Goal: Task Accomplishment & Management: Manage account settings

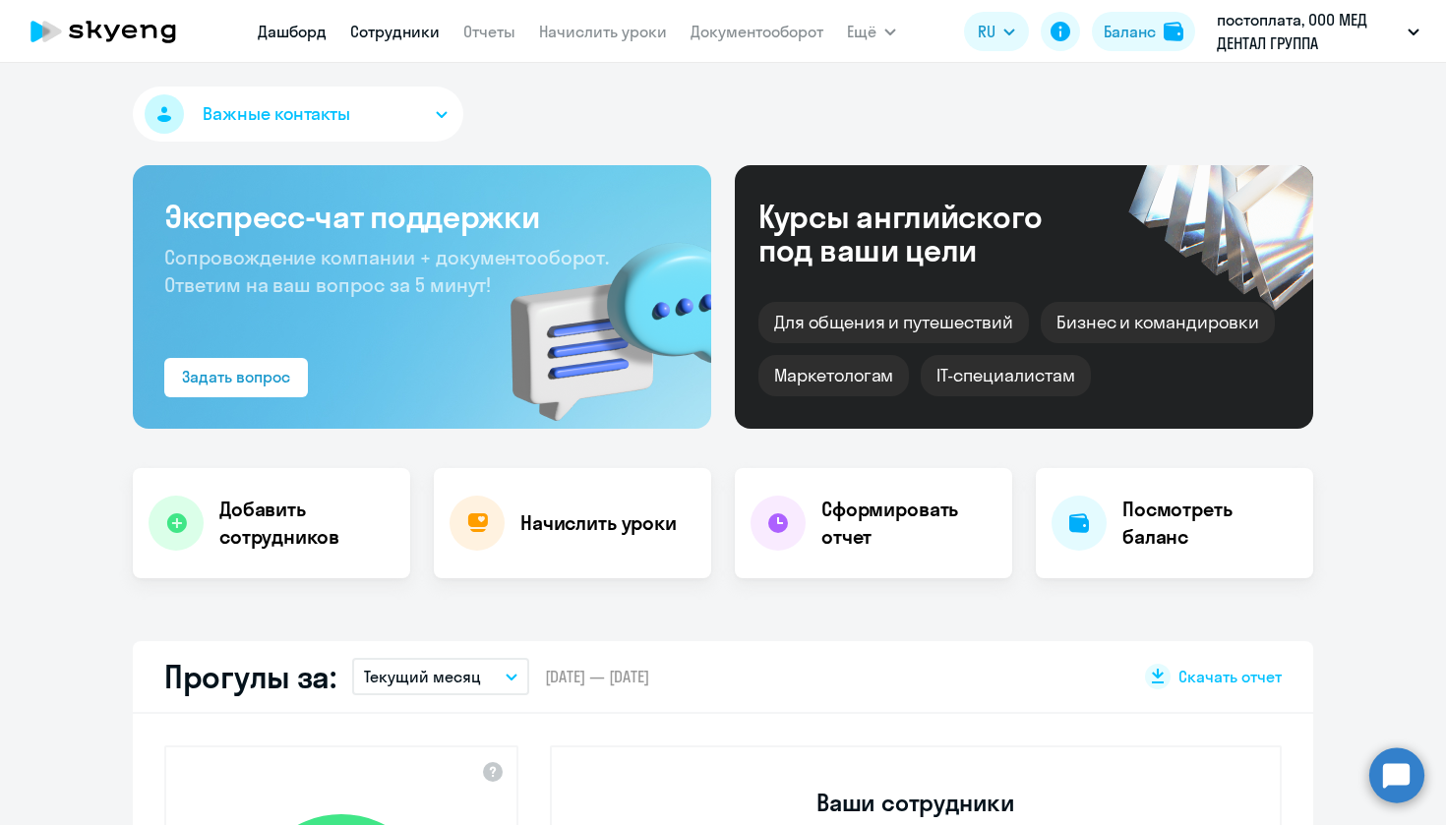
select select "30"
click at [604, 33] on link "Начислить уроки" at bounding box center [603, 32] width 128 height 20
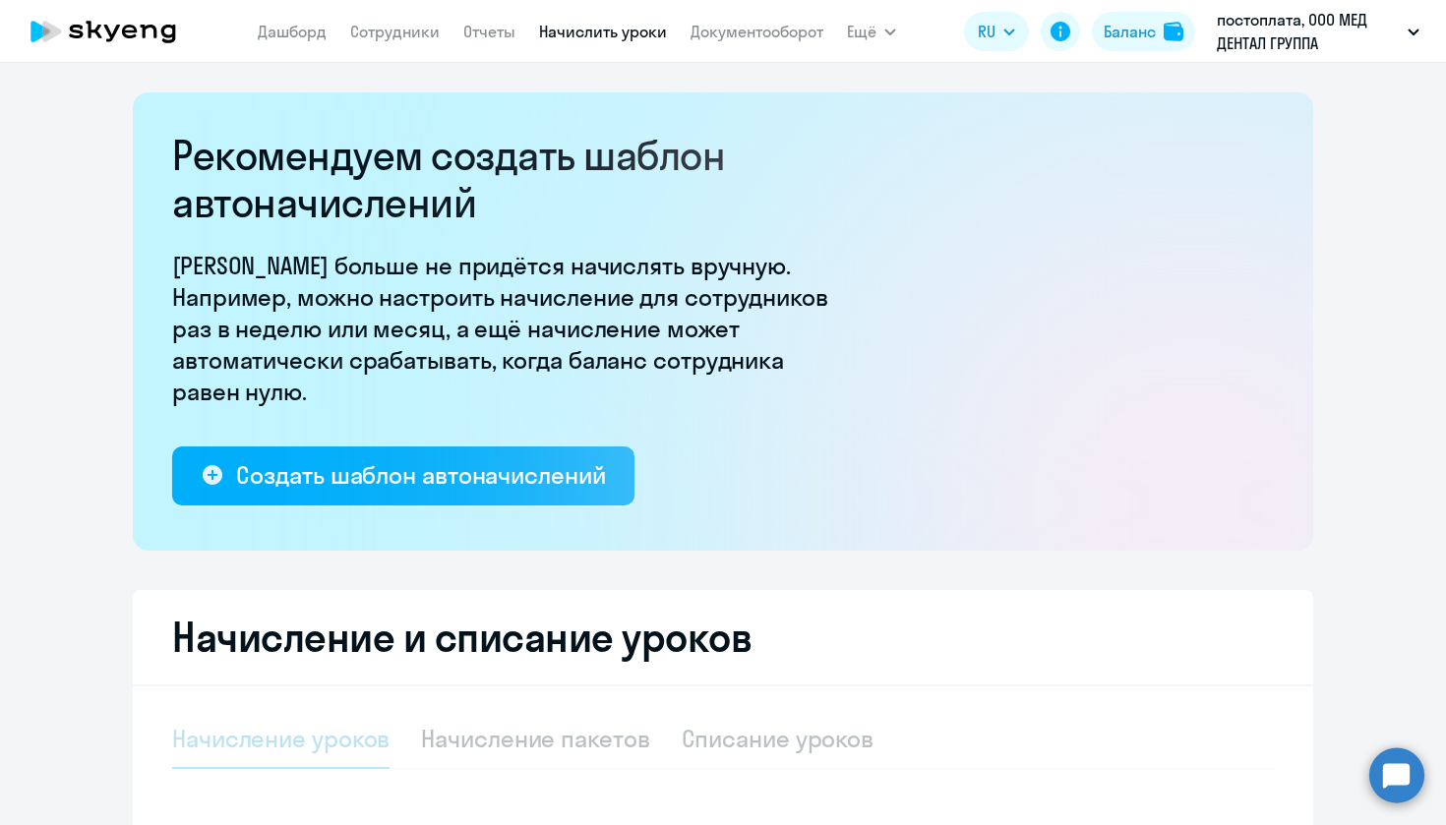
select select "10"
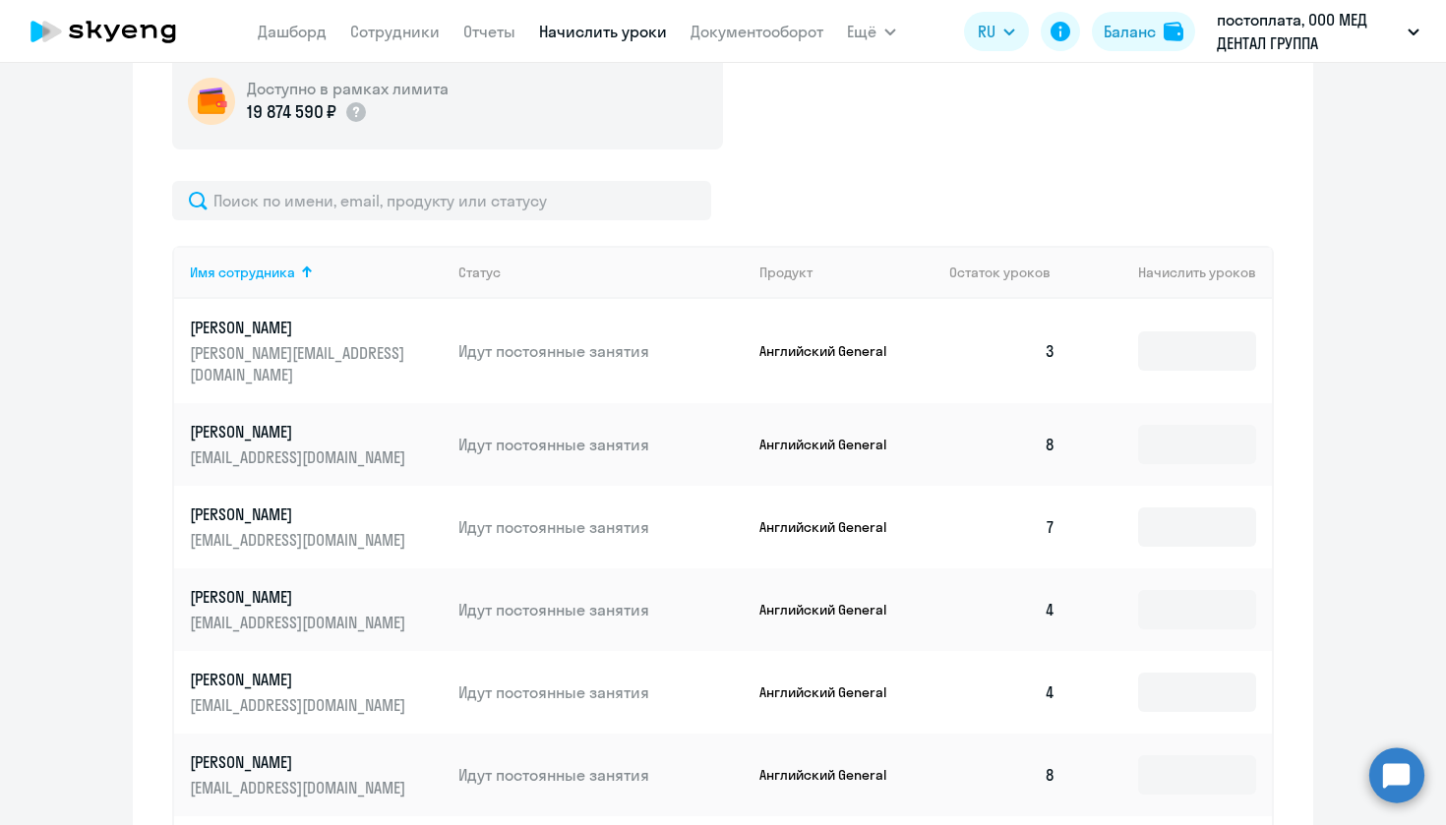
scroll to position [742, 0]
click at [1190, 330] on input at bounding box center [1197, 349] width 118 height 39
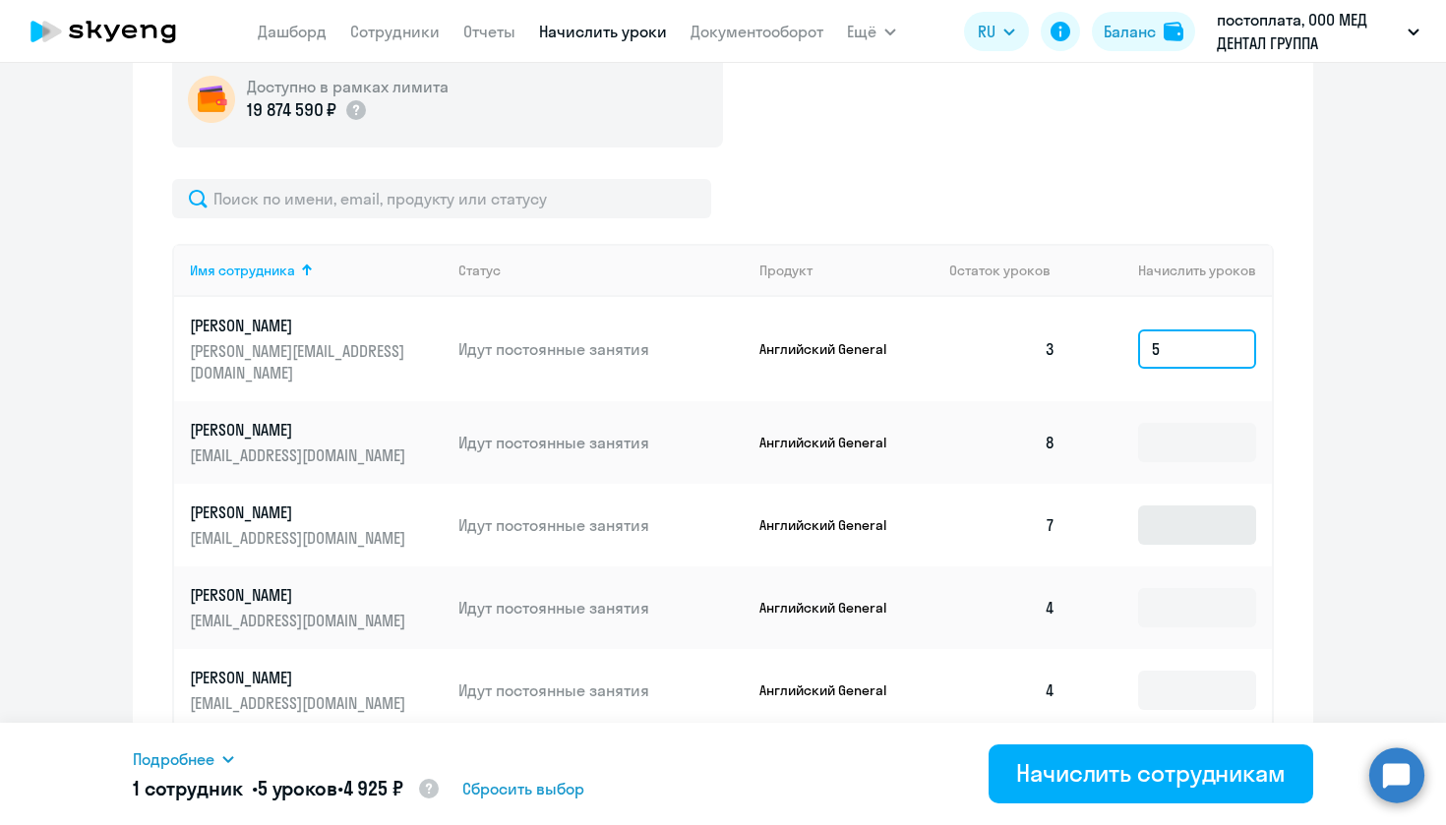
type input "5"
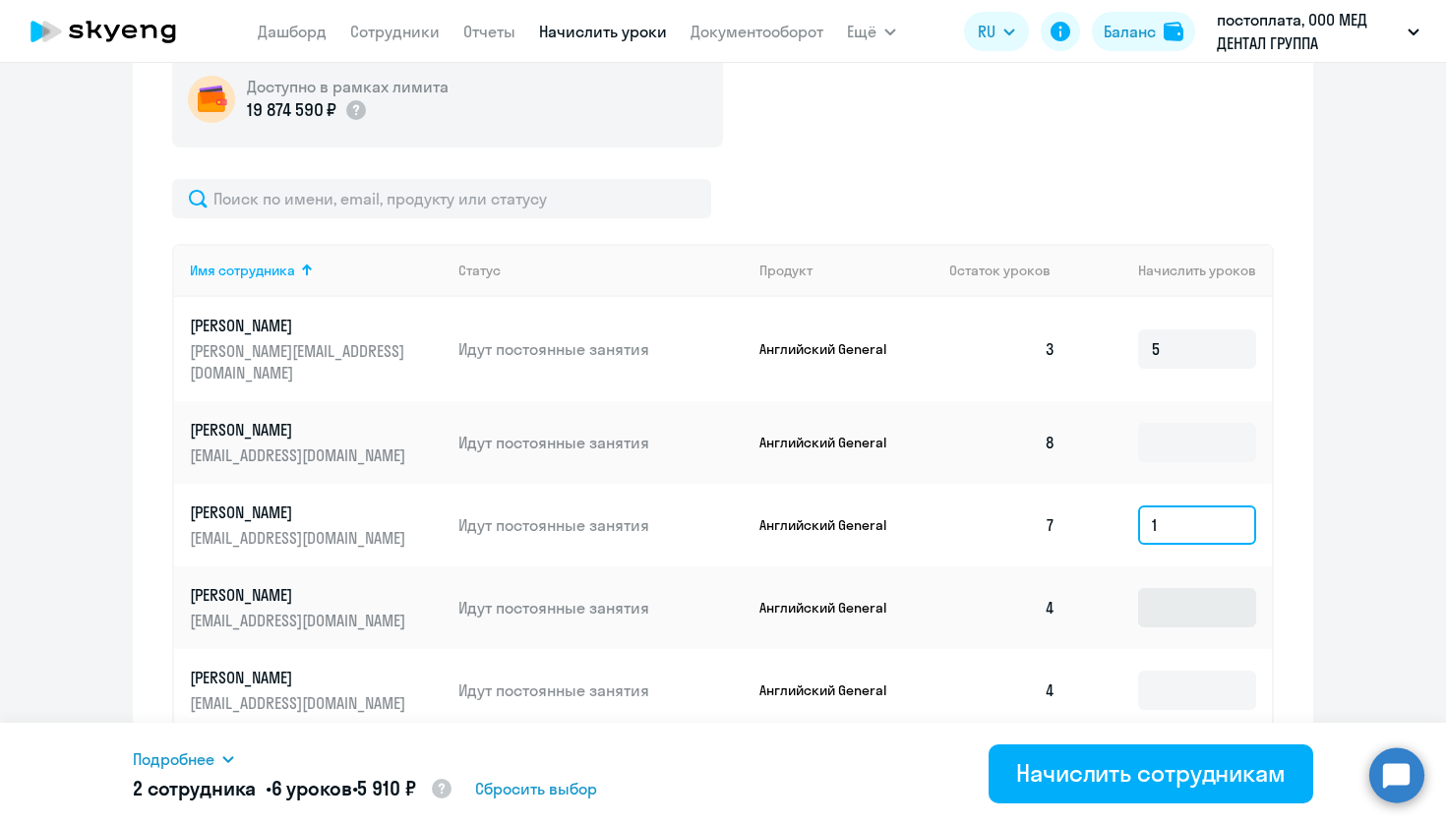
type input "1"
click at [1177, 588] on input at bounding box center [1197, 607] width 118 height 39
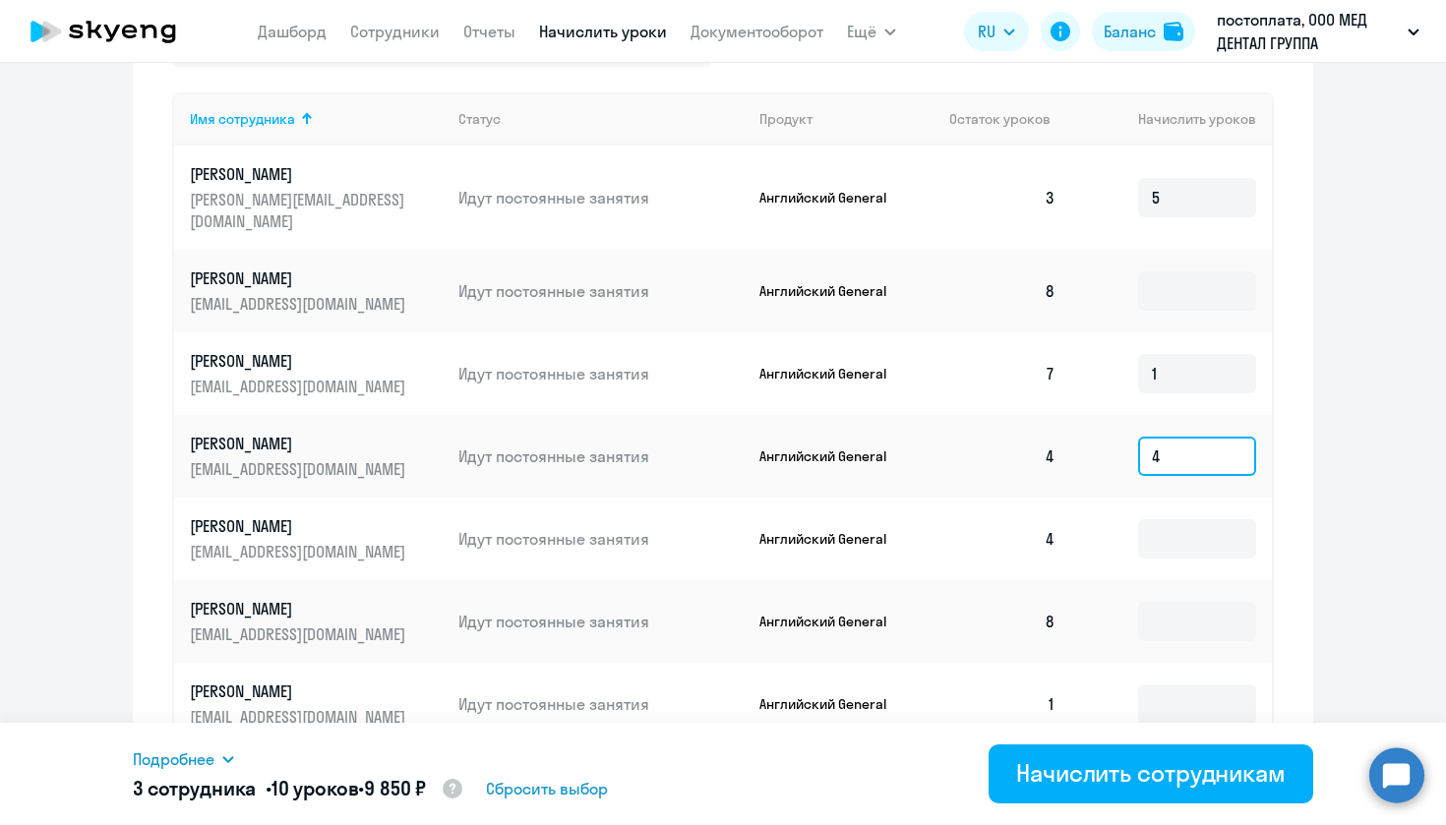
scroll to position [923, 0]
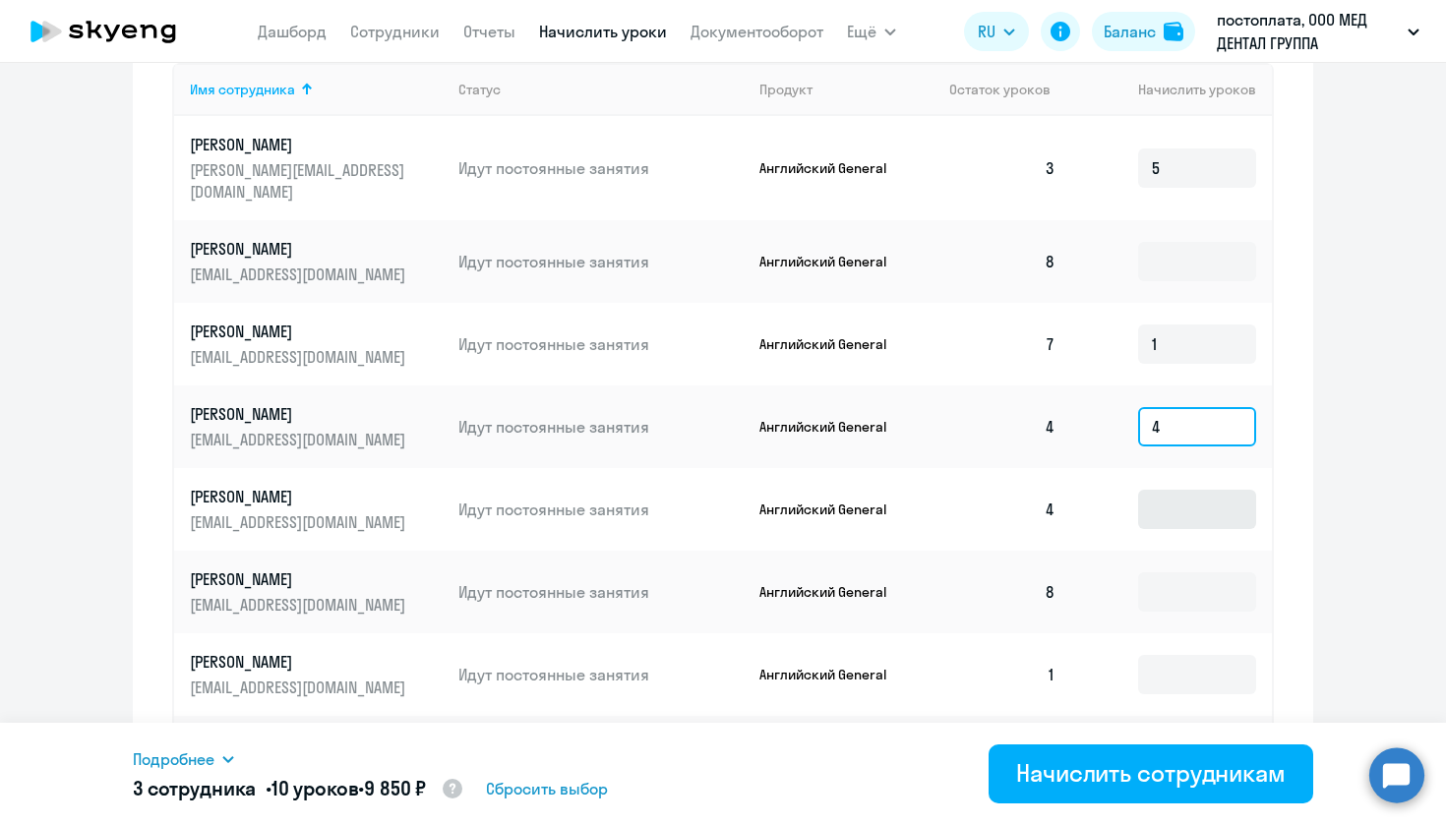
type input "4"
click at [1174, 493] on input at bounding box center [1197, 509] width 118 height 39
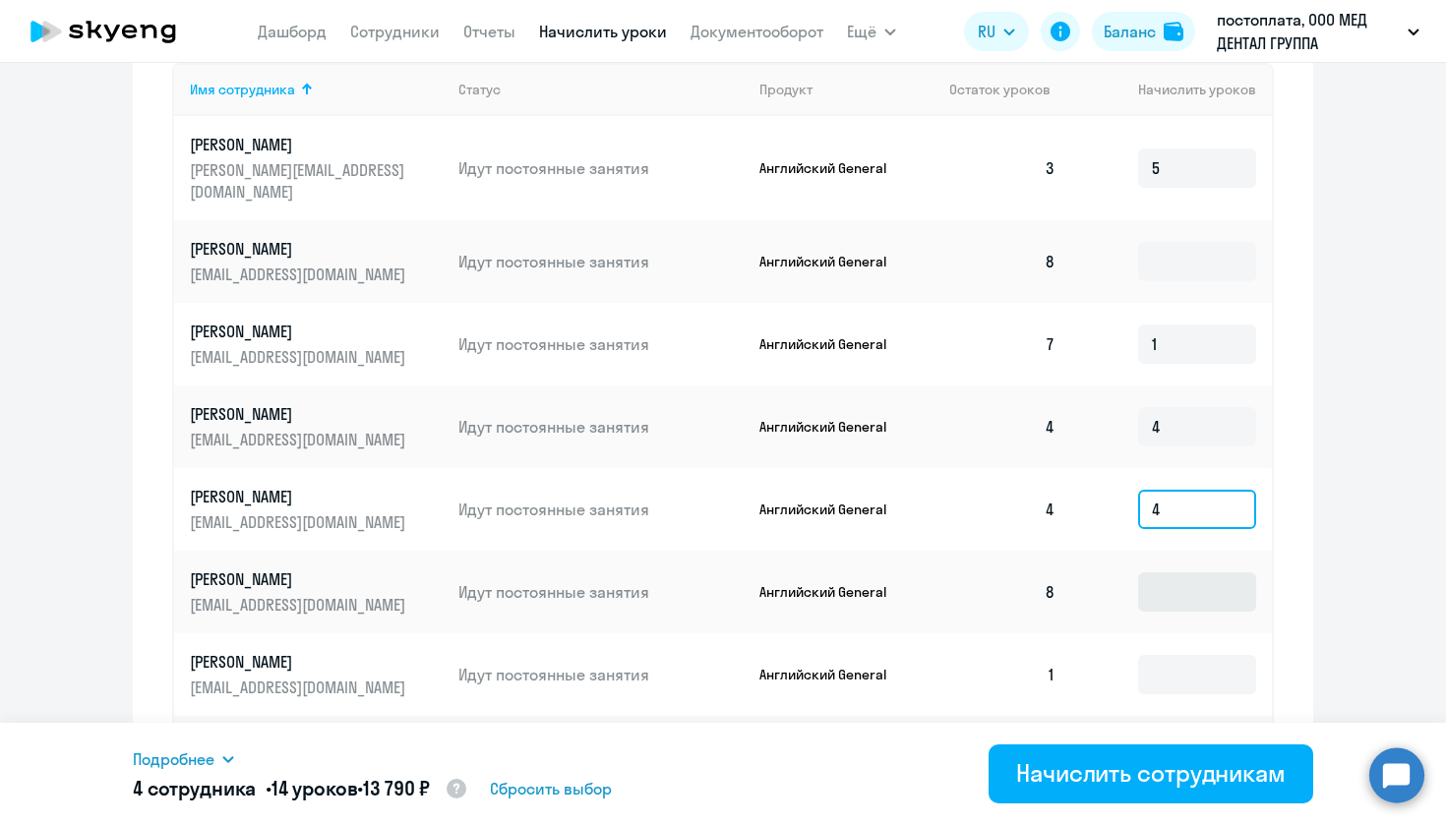
type input "4"
click at [1174, 573] on input at bounding box center [1197, 592] width 118 height 39
type input "1"
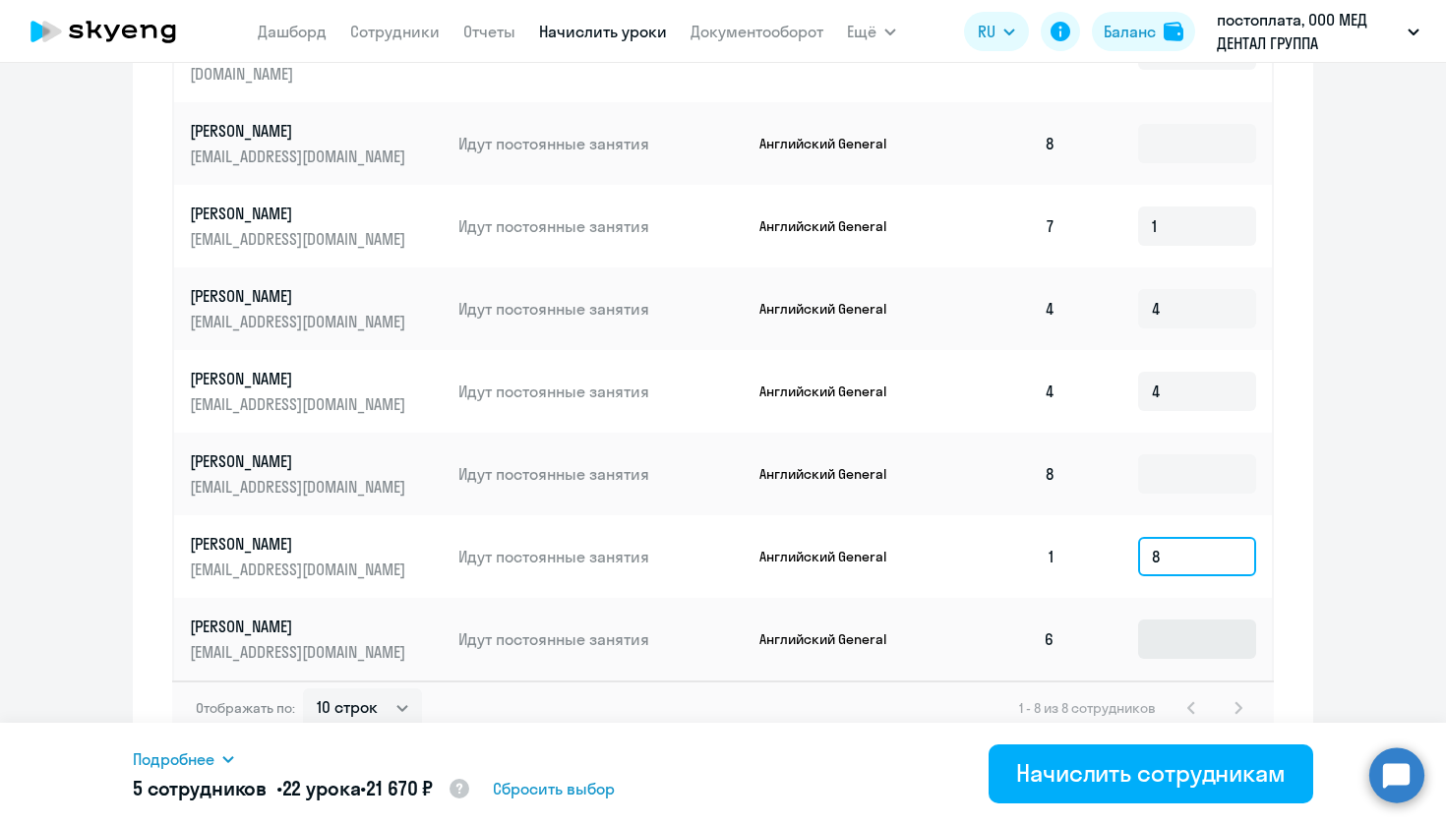
scroll to position [1040, 0]
type input "8"
click at [1181, 621] on input at bounding box center [1197, 640] width 118 height 39
type input "2"
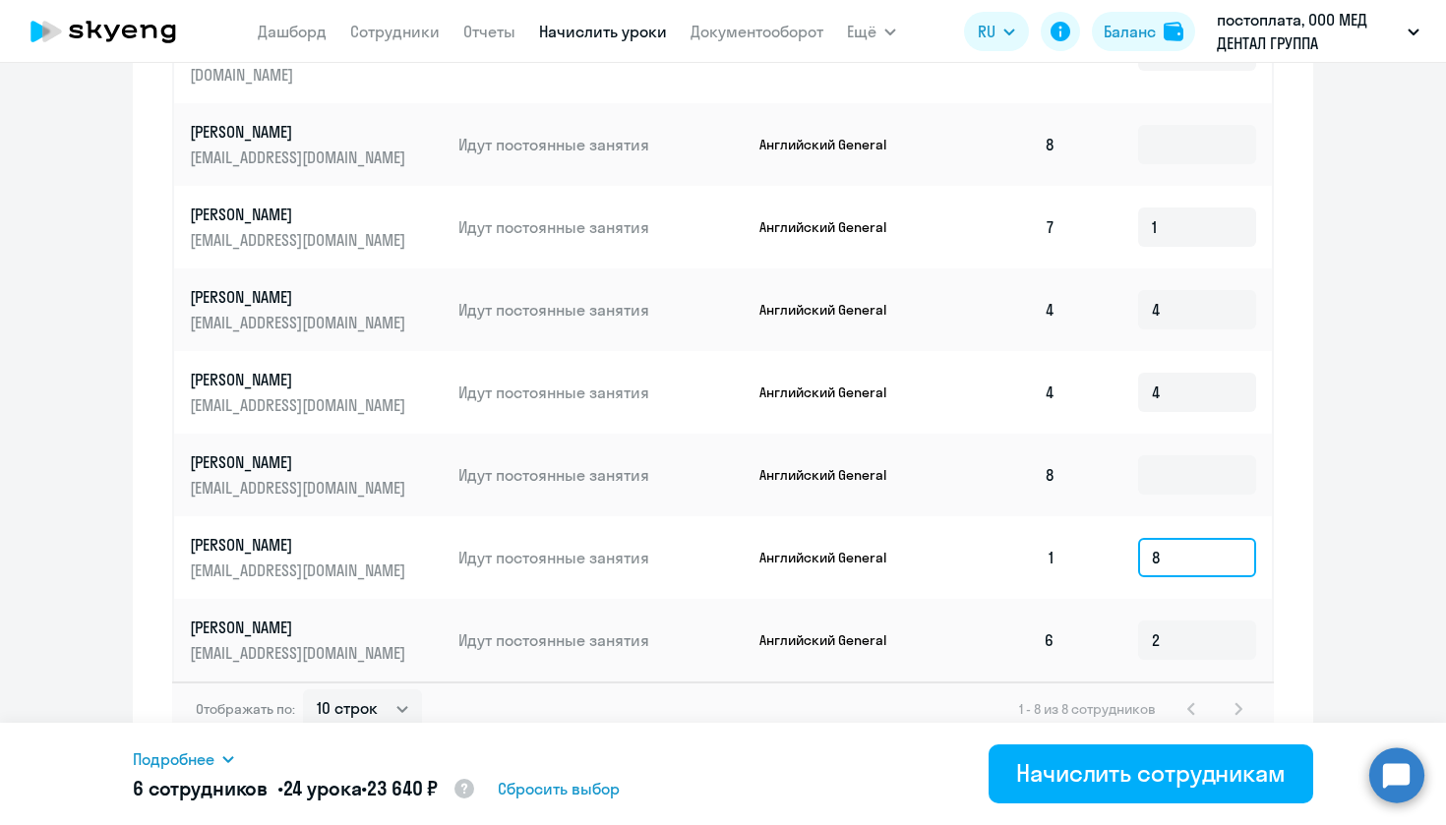
drag, startPoint x: 1176, startPoint y: 533, endPoint x: 1137, endPoint y: 539, distance: 38.8
click at [1137, 539] on td "8" at bounding box center [1171, 557] width 201 height 83
type input "6"
click at [1175, 290] on input "4" at bounding box center [1197, 309] width 118 height 39
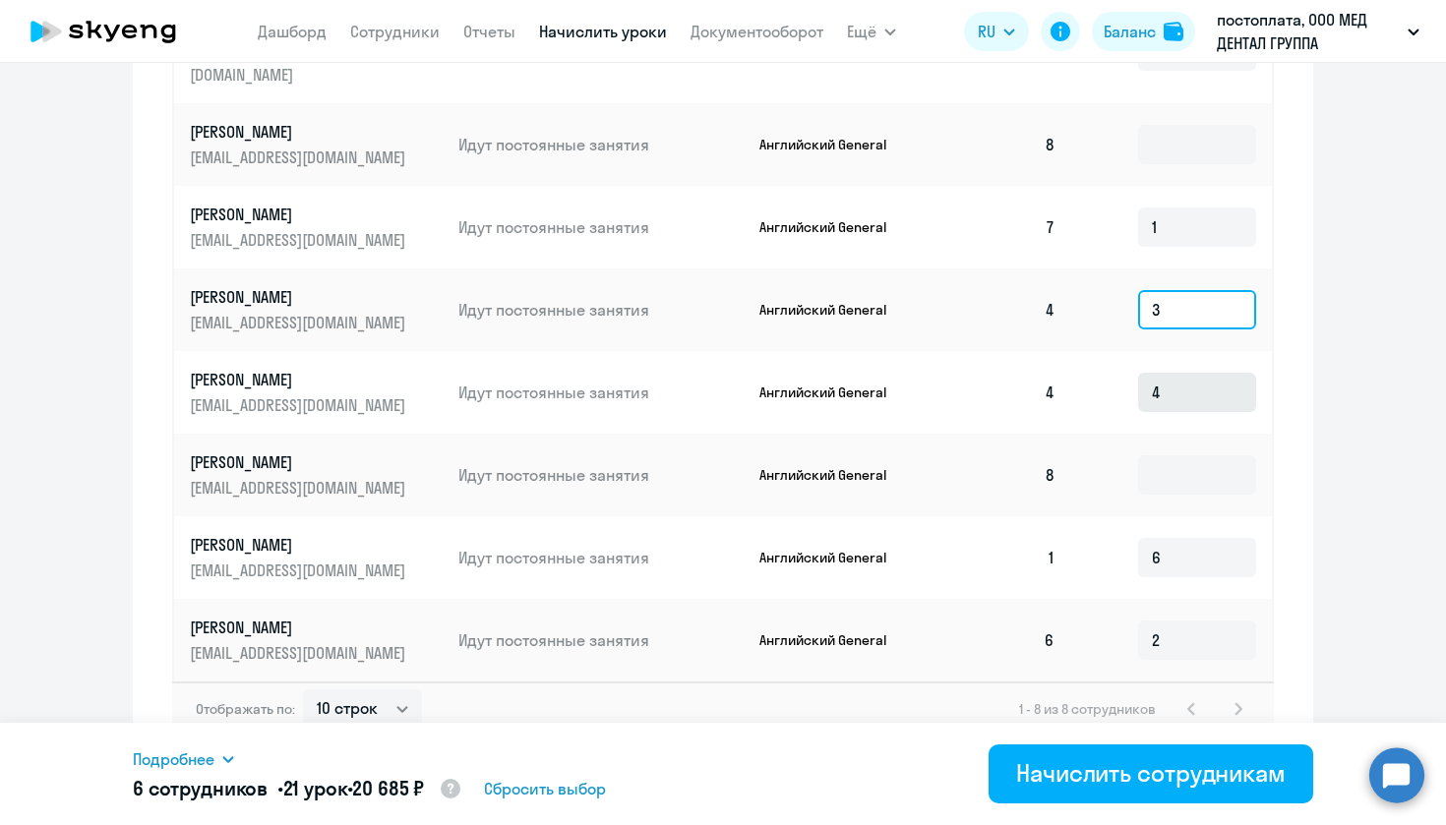
type input "3"
click at [1195, 373] on input "4" at bounding box center [1197, 392] width 118 height 39
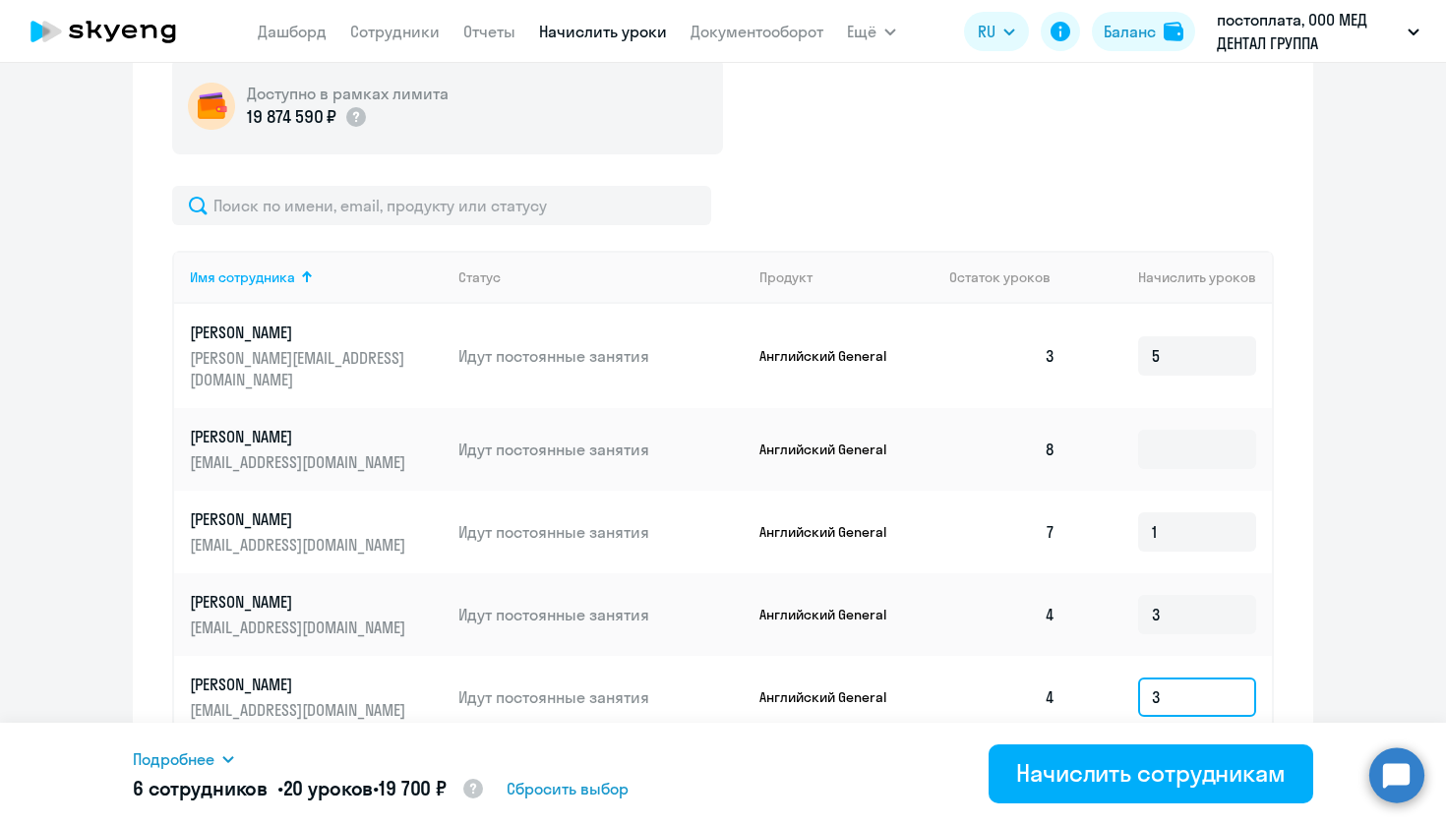
scroll to position [741, 0]
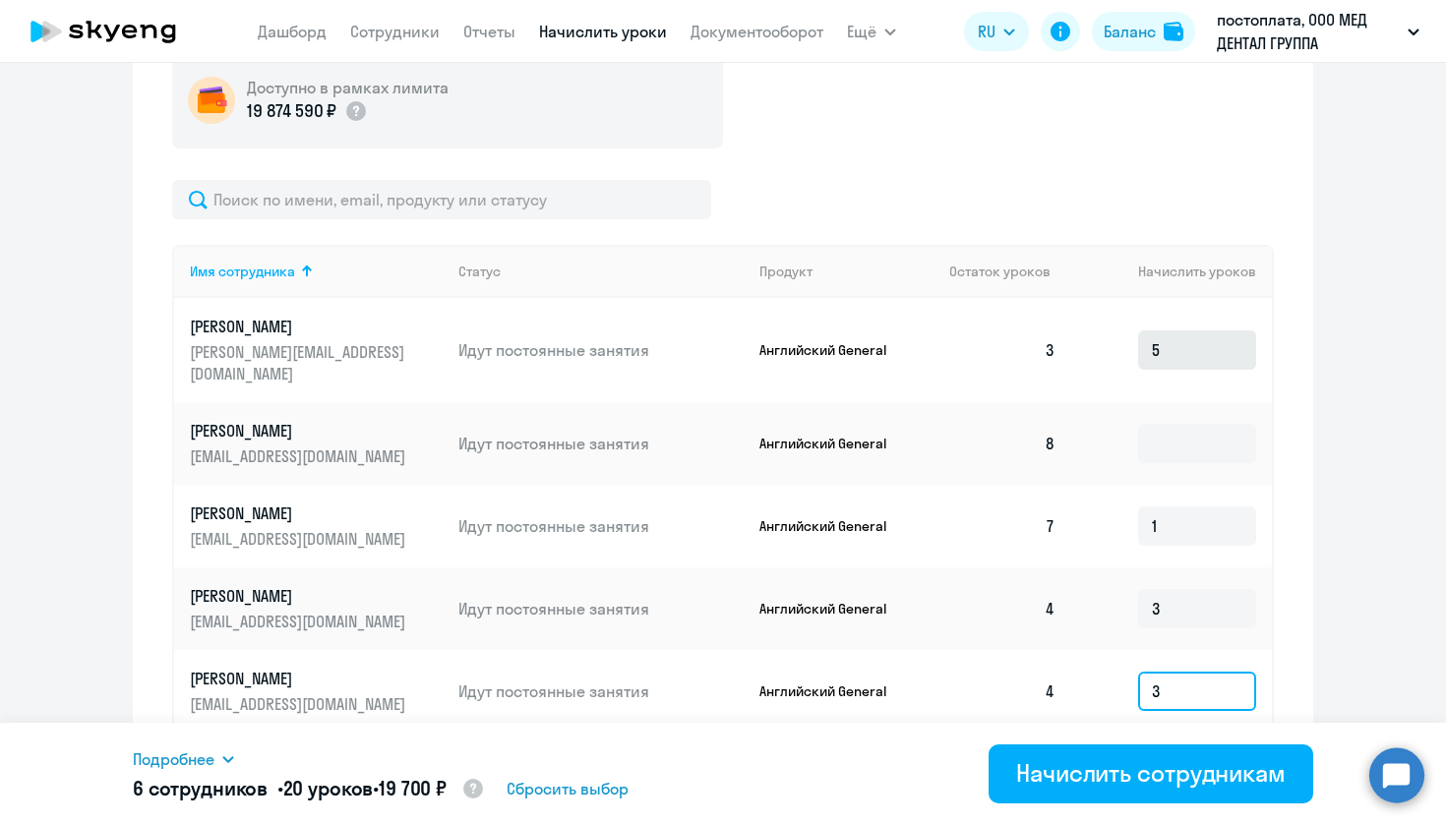
type input "3"
click at [1202, 354] on input "5" at bounding box center [1197, 350] width 118 height 39
type input "4"
click at [1407, 426] on ng-component "Рекомендуем создать шаблон автоначислений Уроки больше не придётся начислять вр…" at bounding box center [723, 210] width 1446 height 1716
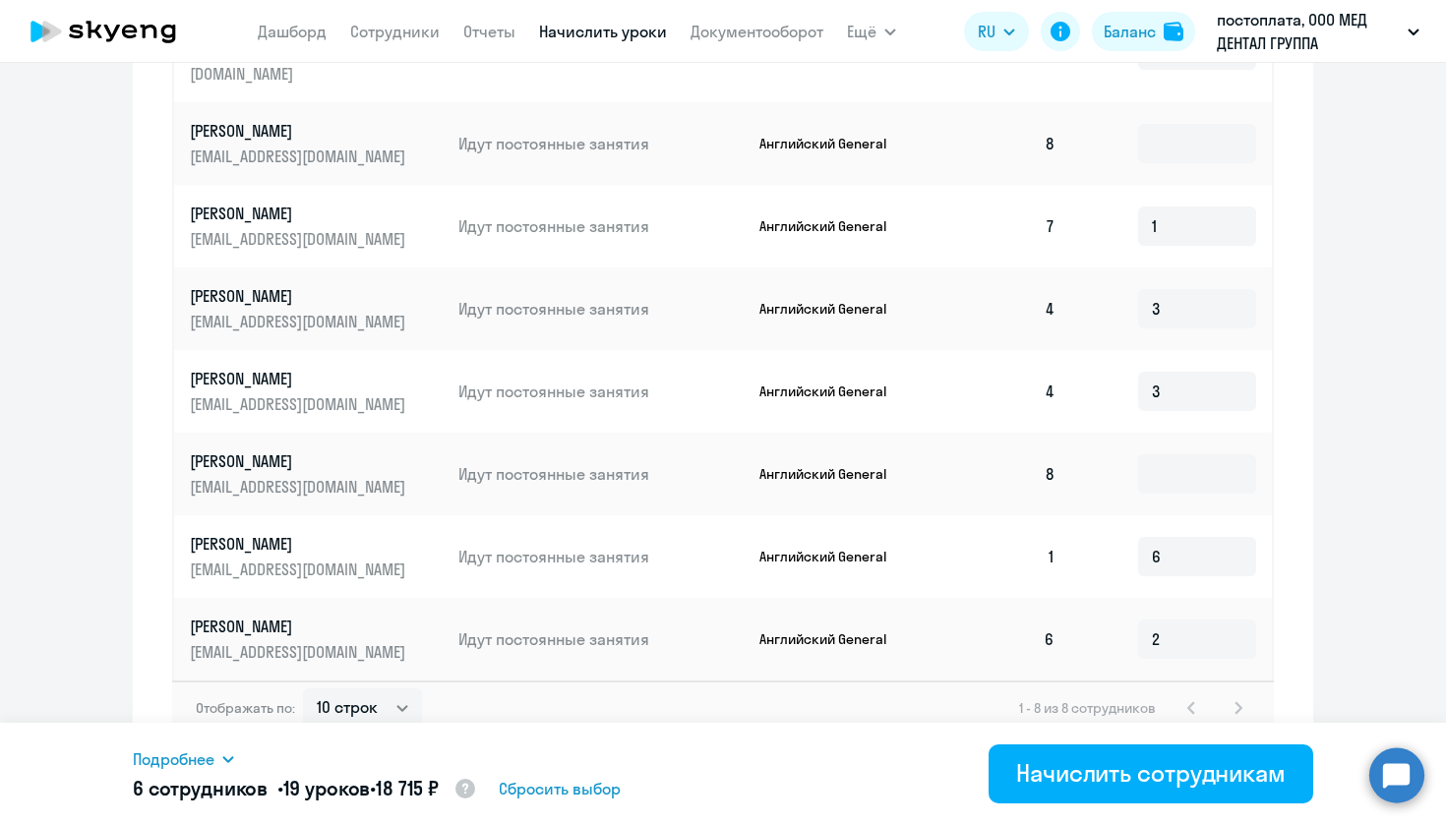
scroll to position [1040, 0]
click at [1185, 540] on input "6" at bounding box center [1197, 557] width 118 height 39
type input "7"
drag, startPoint x: 1319, startPoint y: 59, endPoint x: 751, endPoint y: 725, distance: 875.7
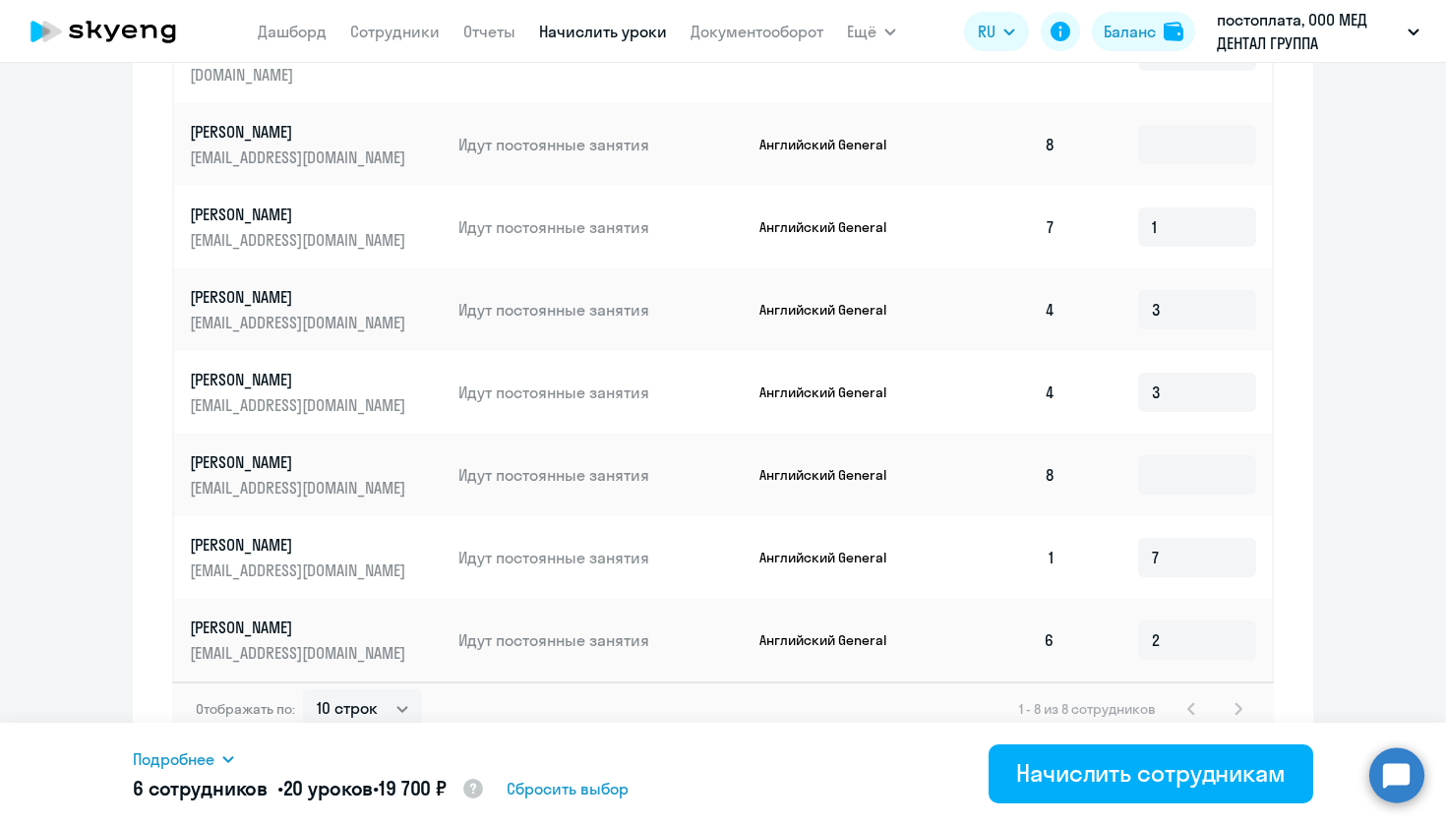
click at [751, 725] on div "Подробнее Имя сотрудника Продукт Начислить уроков Цена за 1 [PERSON_NAME] Gener…" at bounding box center [723, 774] width 1181 height 102
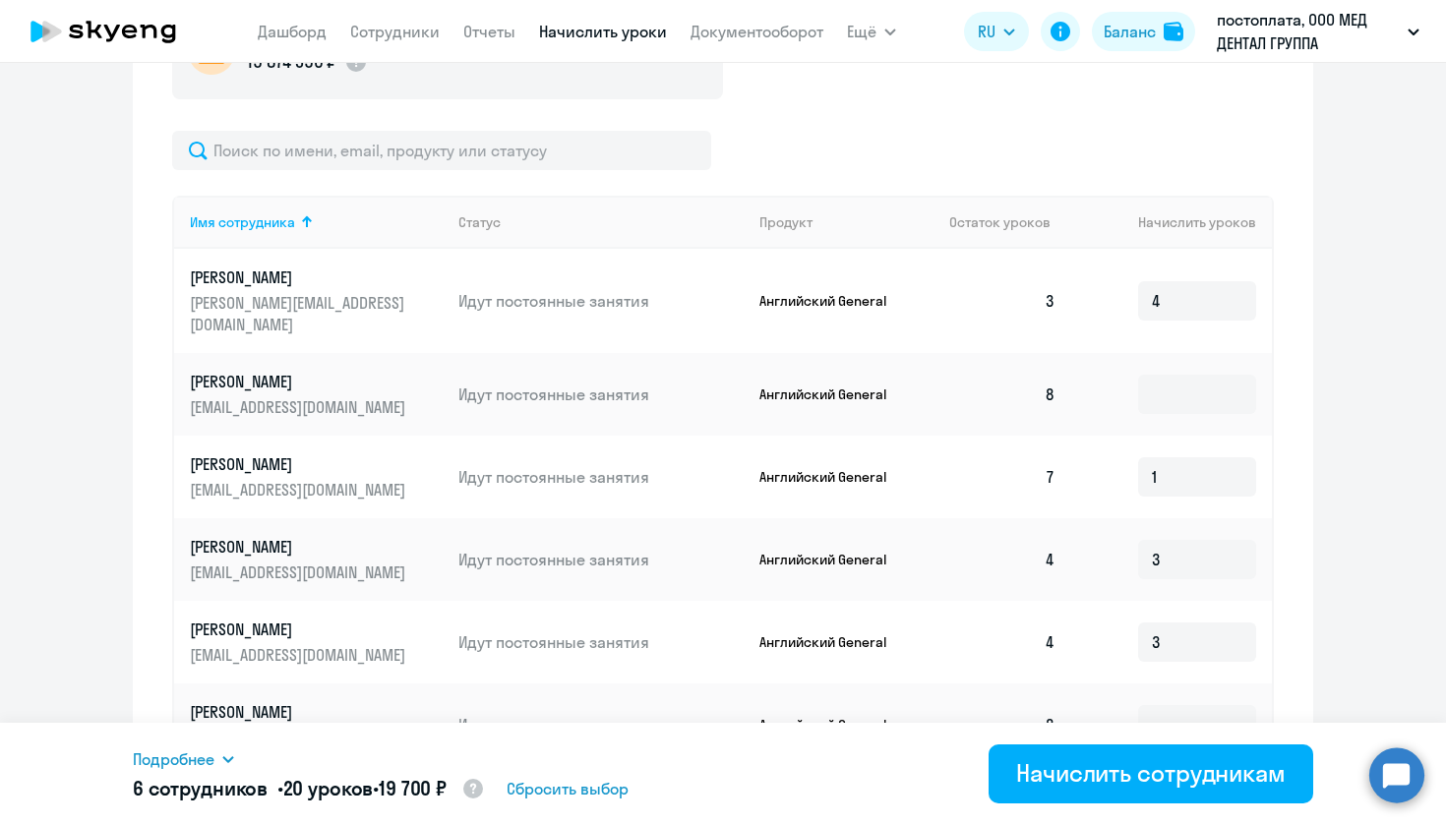
scroll to position [766, 0]
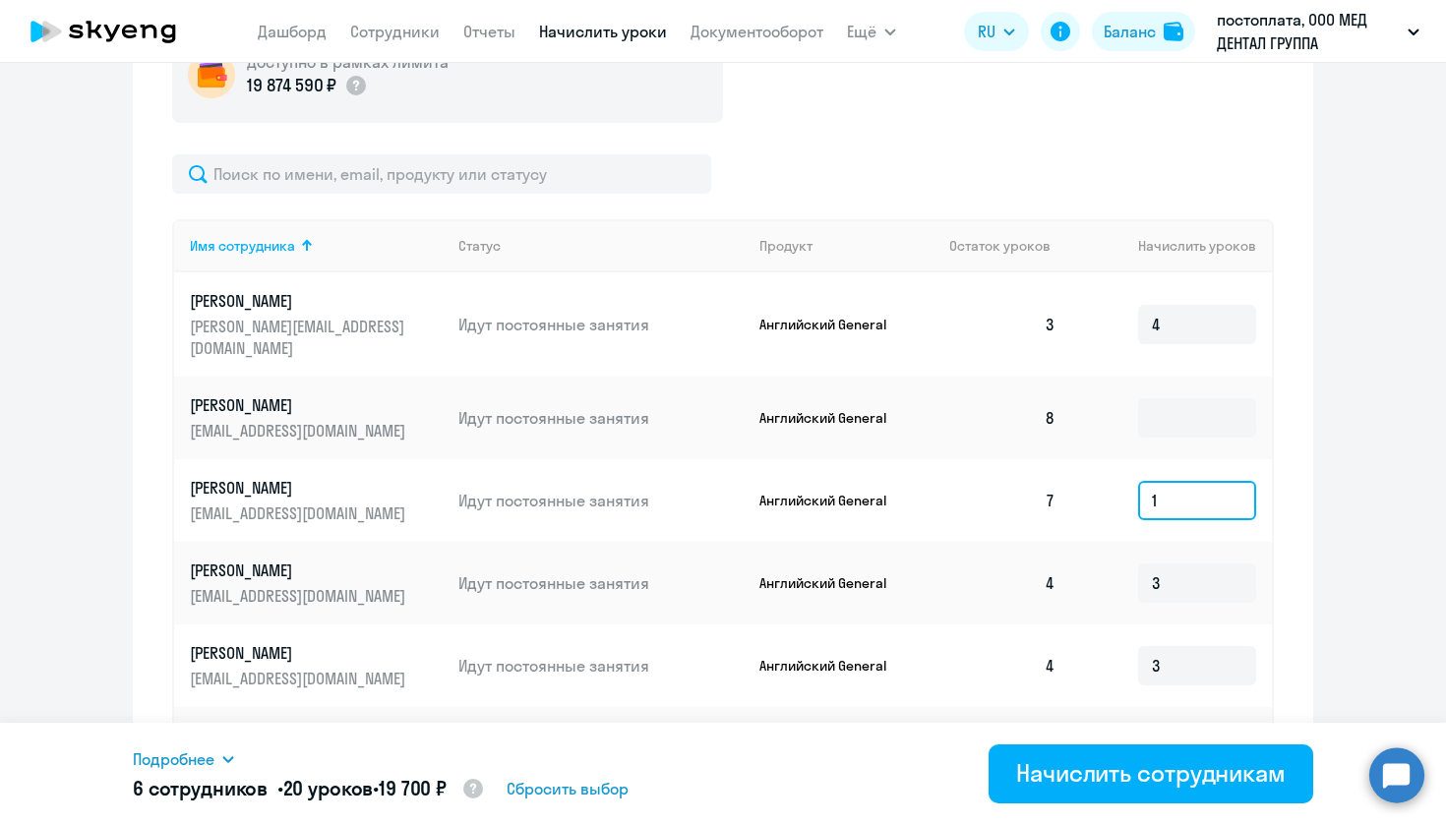
click at [1212, 481] on input "1" at bounding box center [1197, 500] width 118 height 39
click at [1314, 403] on ng-component "Рекомендуем создать шаблон автоначислений Уроки больше не придётся начислять вр…" at bounding box center [723, 184] width 1446 height 1716
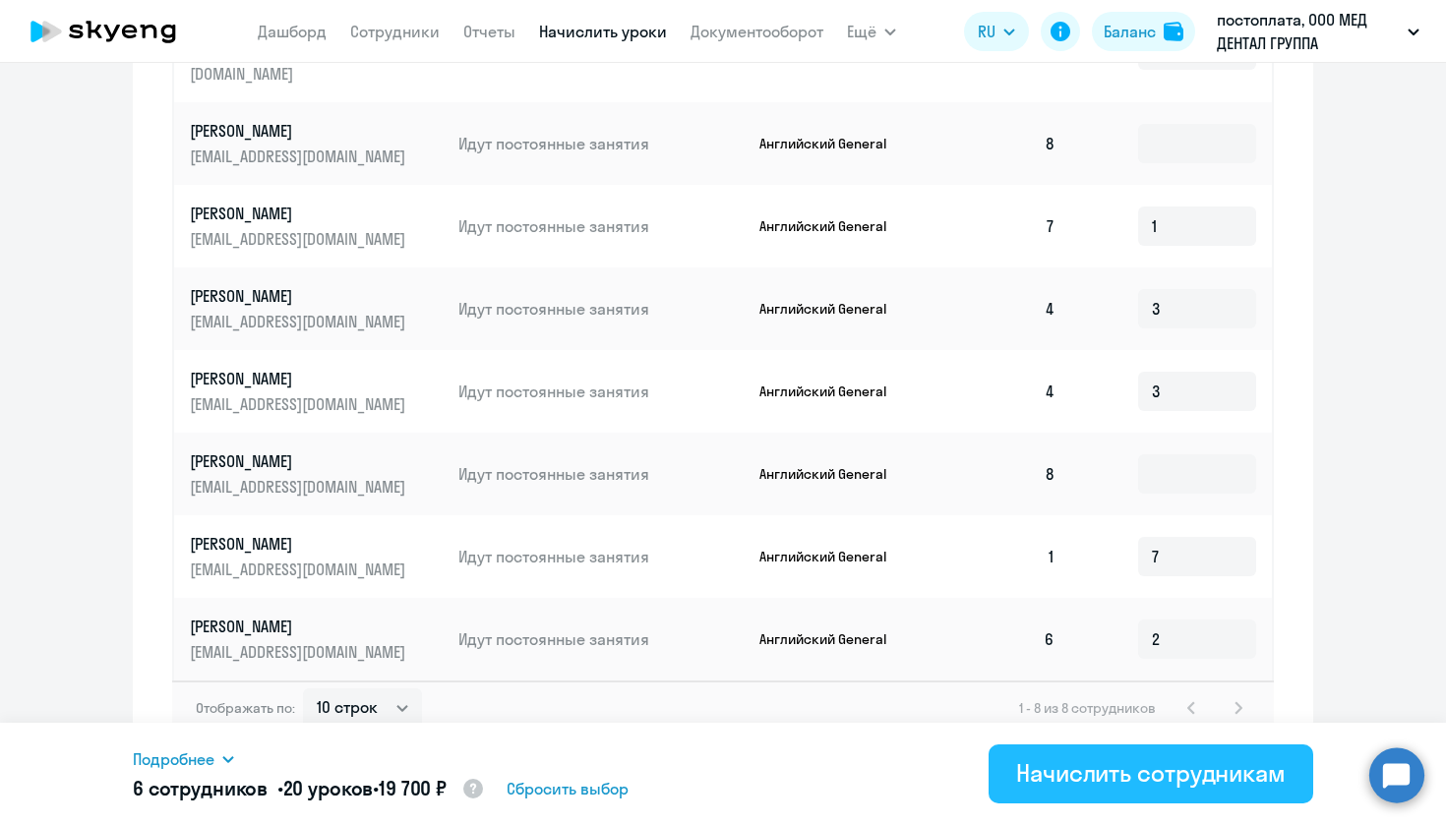
scroll to position [1040, 0]
click at [1141, 761] on div "Начислить сотрудникам" at bounding box center [1151, 772] width 270 height 31
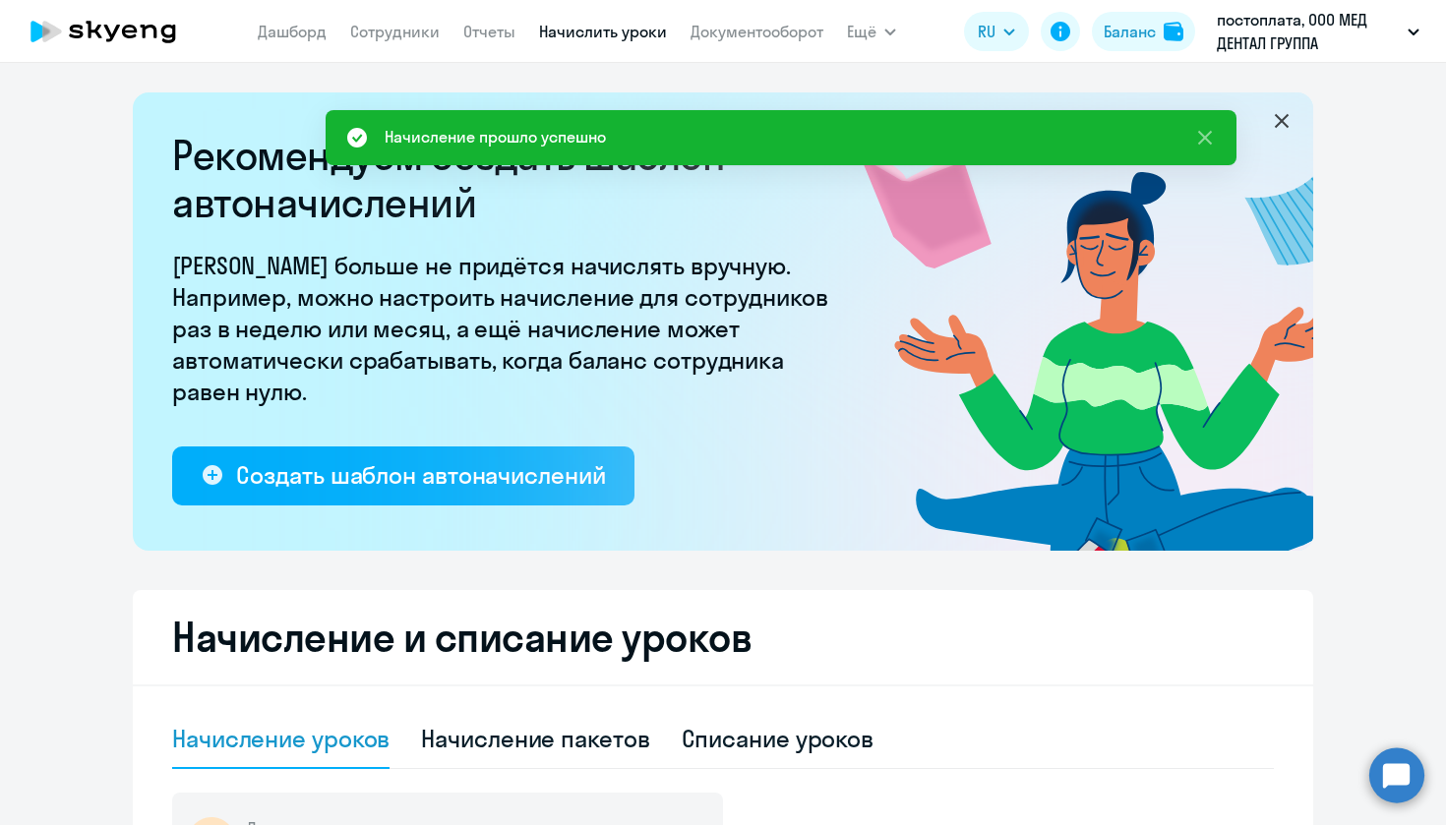
scroll to position [0, 0]
